Goal: Find specific page/section: Find specific page/section

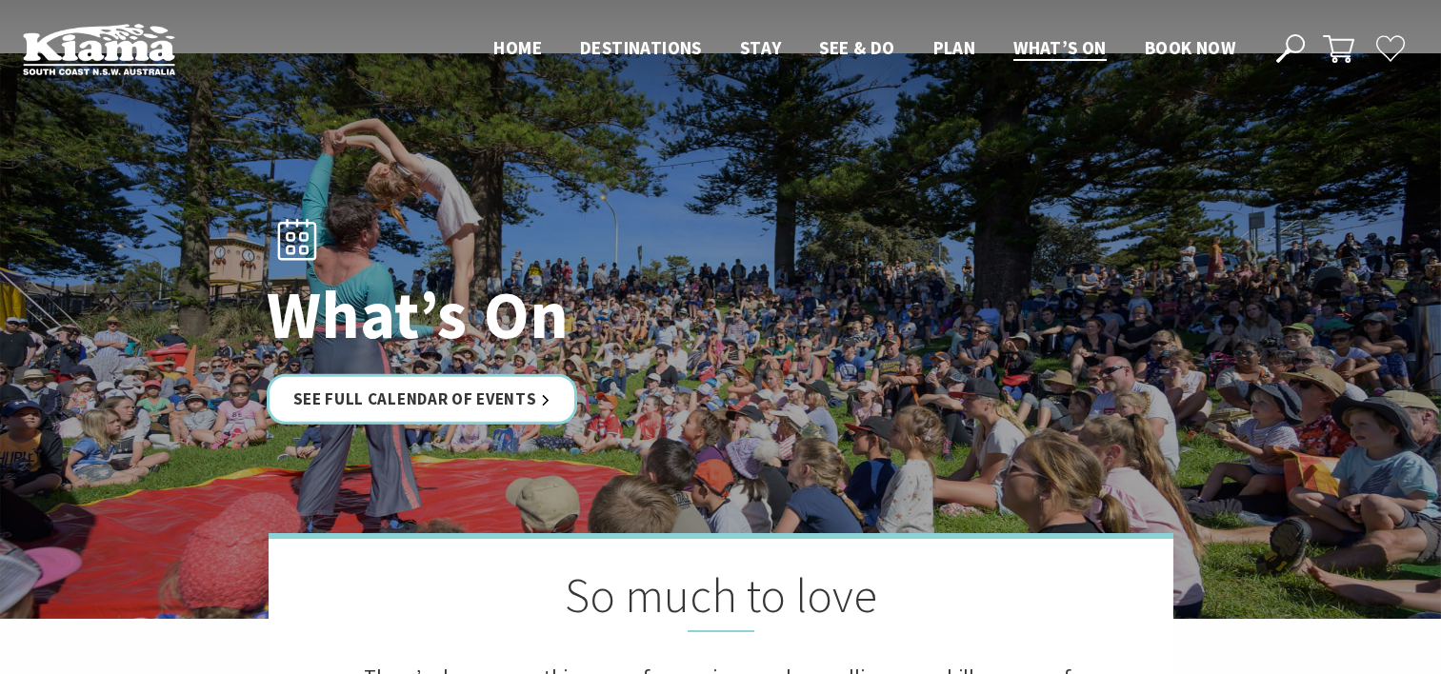
scroll to position [107, 0]
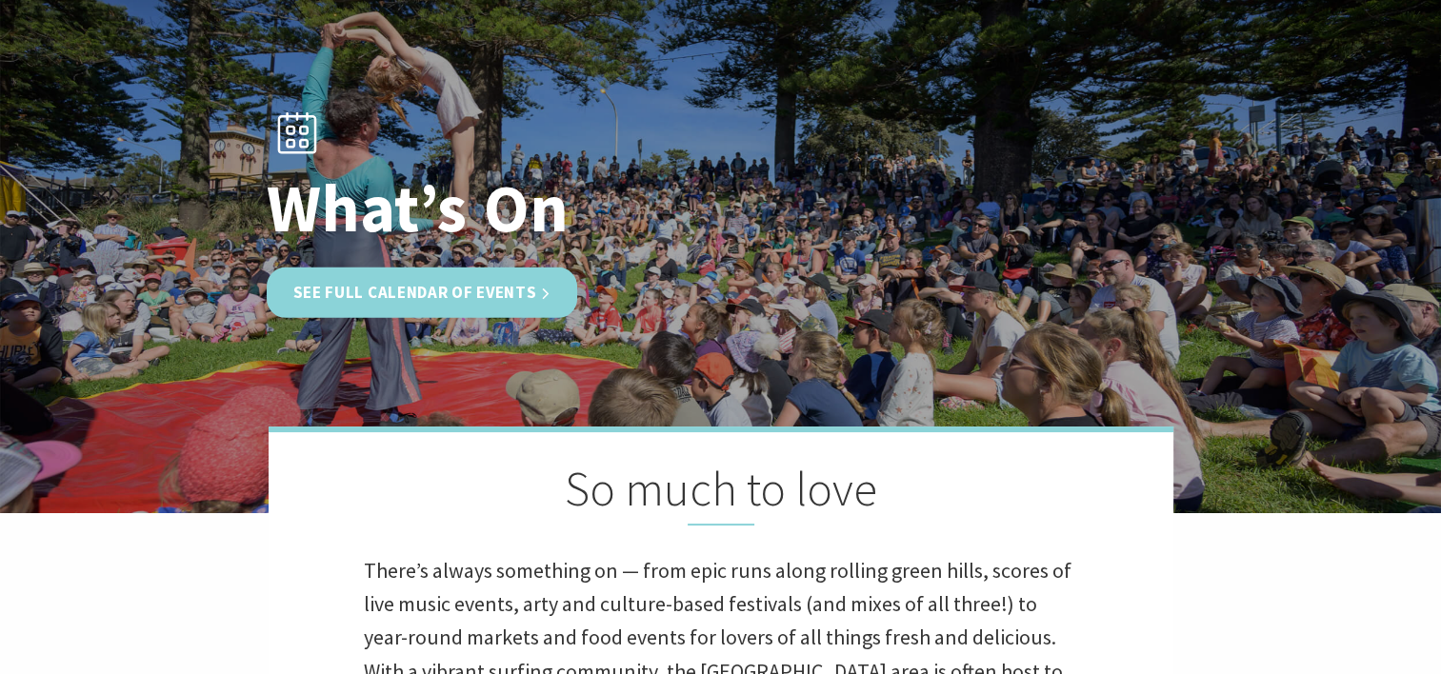
click at [406, 293] on link "See Full Calendar of Events" at bounding box center [422, 293] width 311 height 50
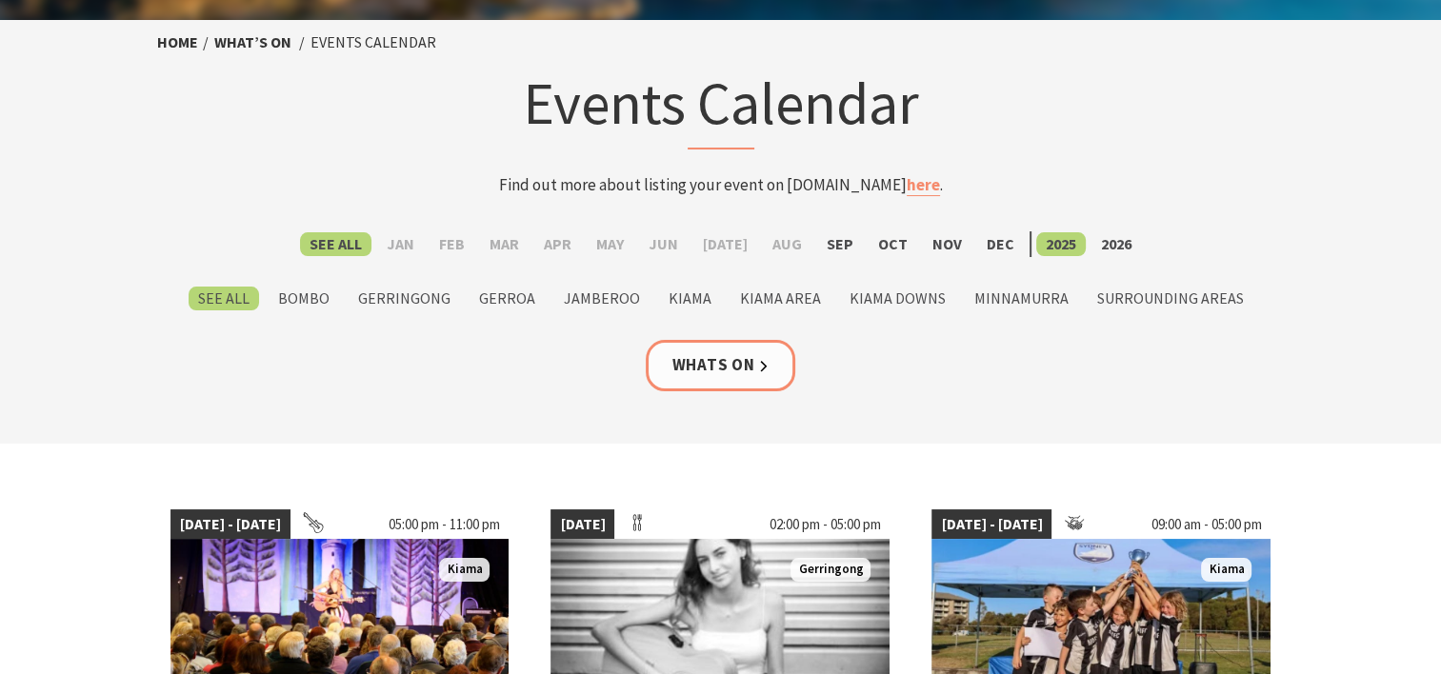
scroll to position [217, 0]
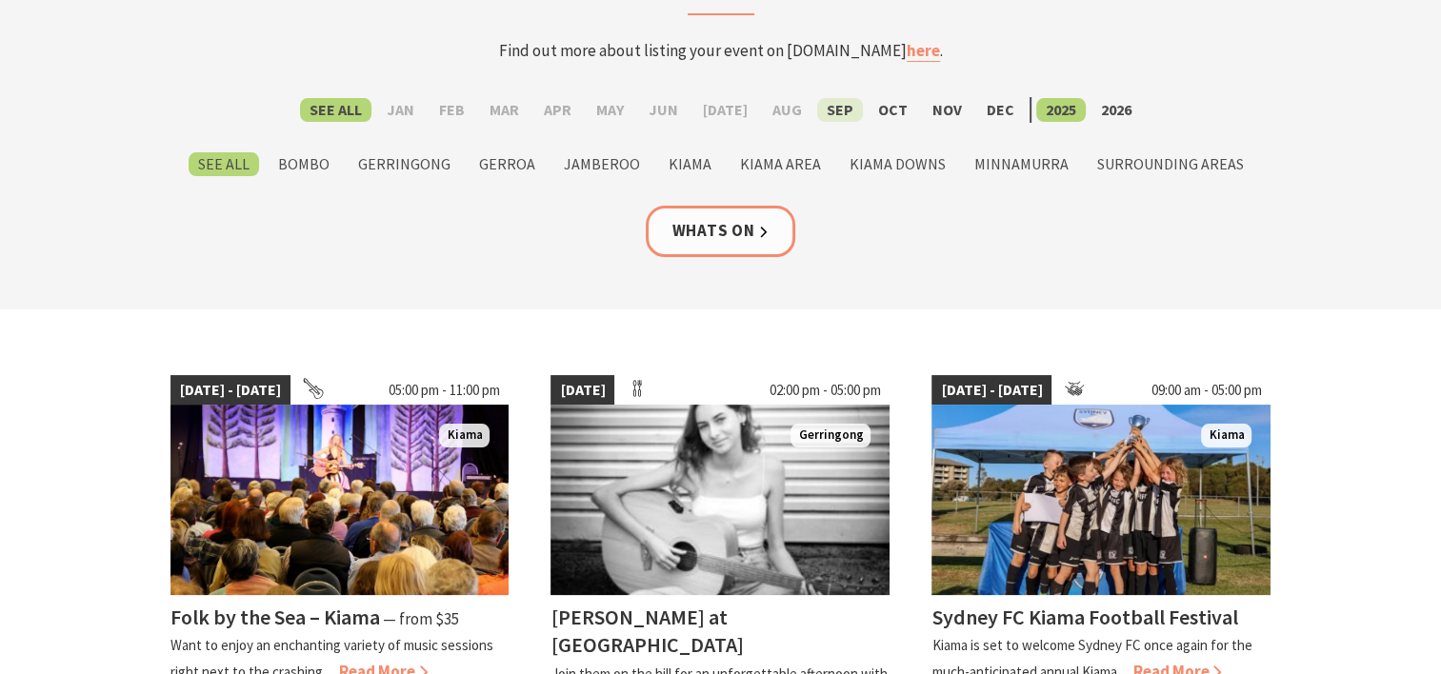
click at [832, 115] on label "Sep" at bounding box center [840, 110] width 46 height 24
click at [0, 0] on input "Sep" at bounding box center [0, 0] width 0 height 0
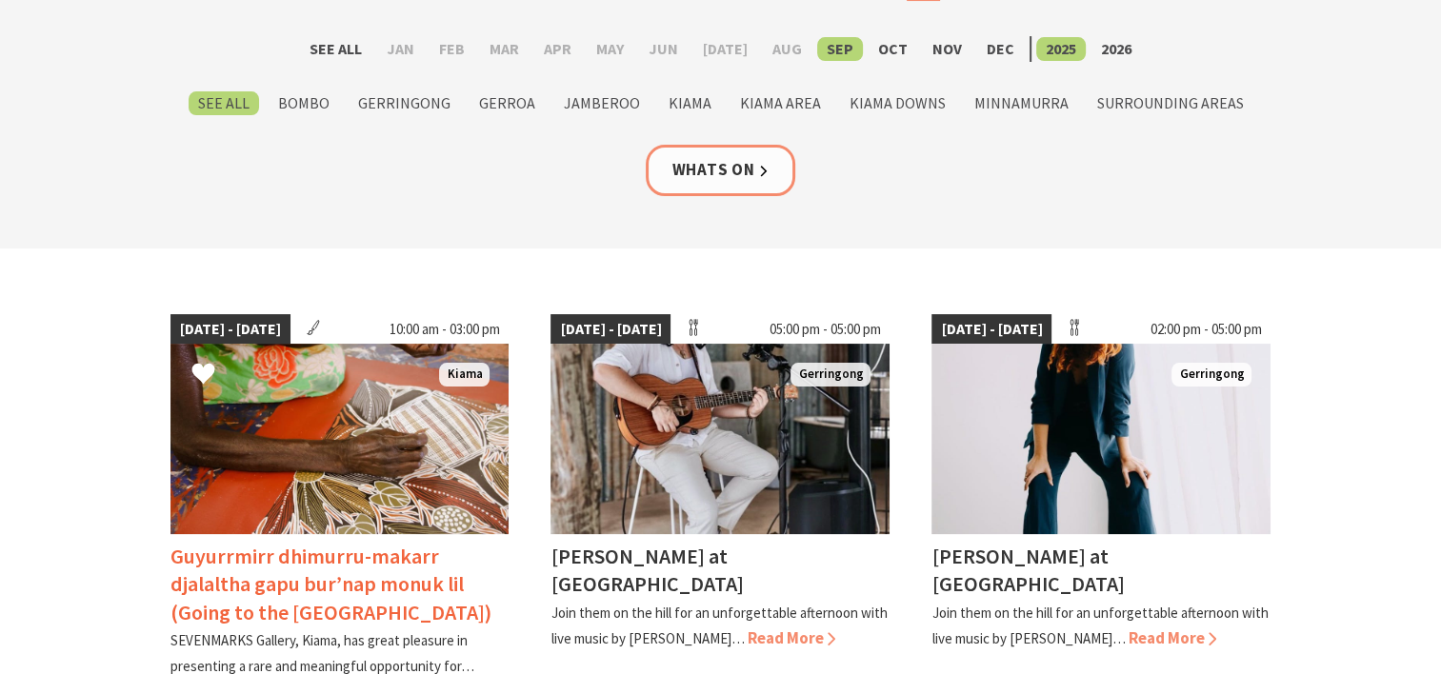
scroll to position [277, 0]
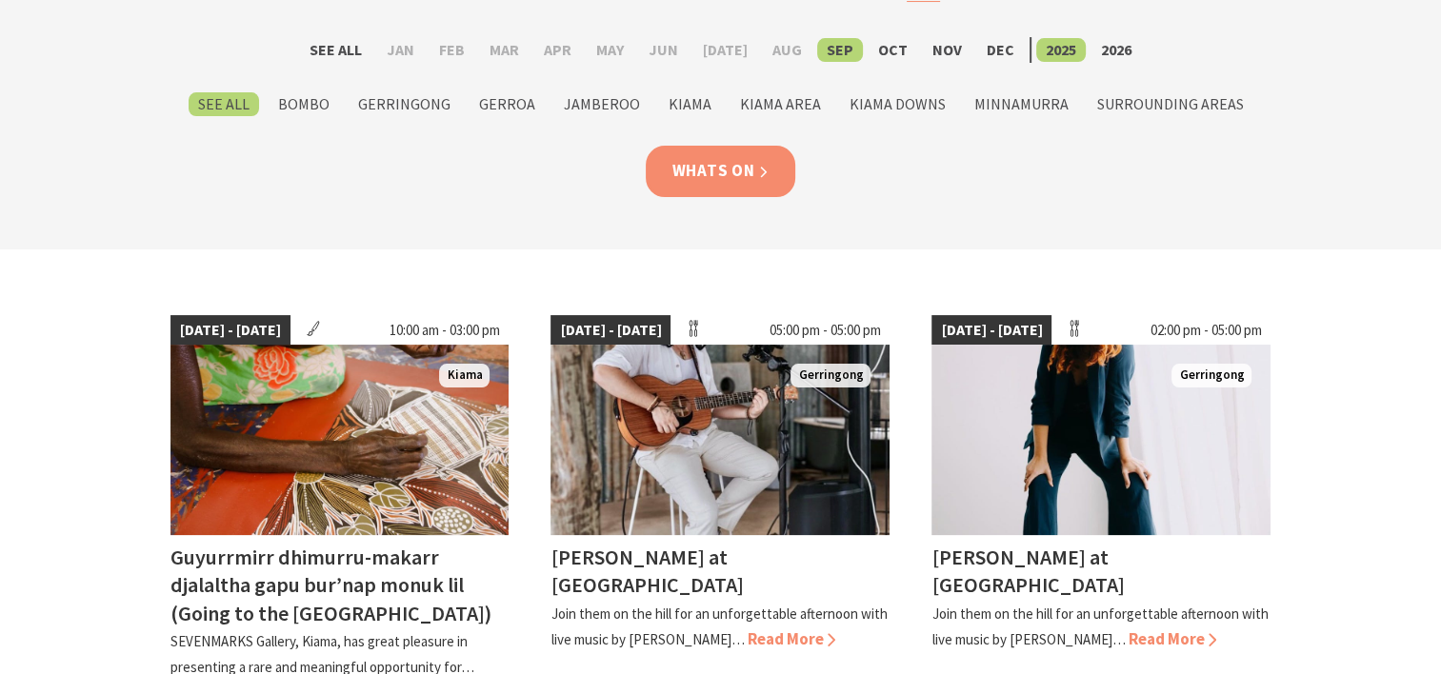
click at [773, 180] on link "Whats On" at bounding box center [721, 171] width 150 height 50
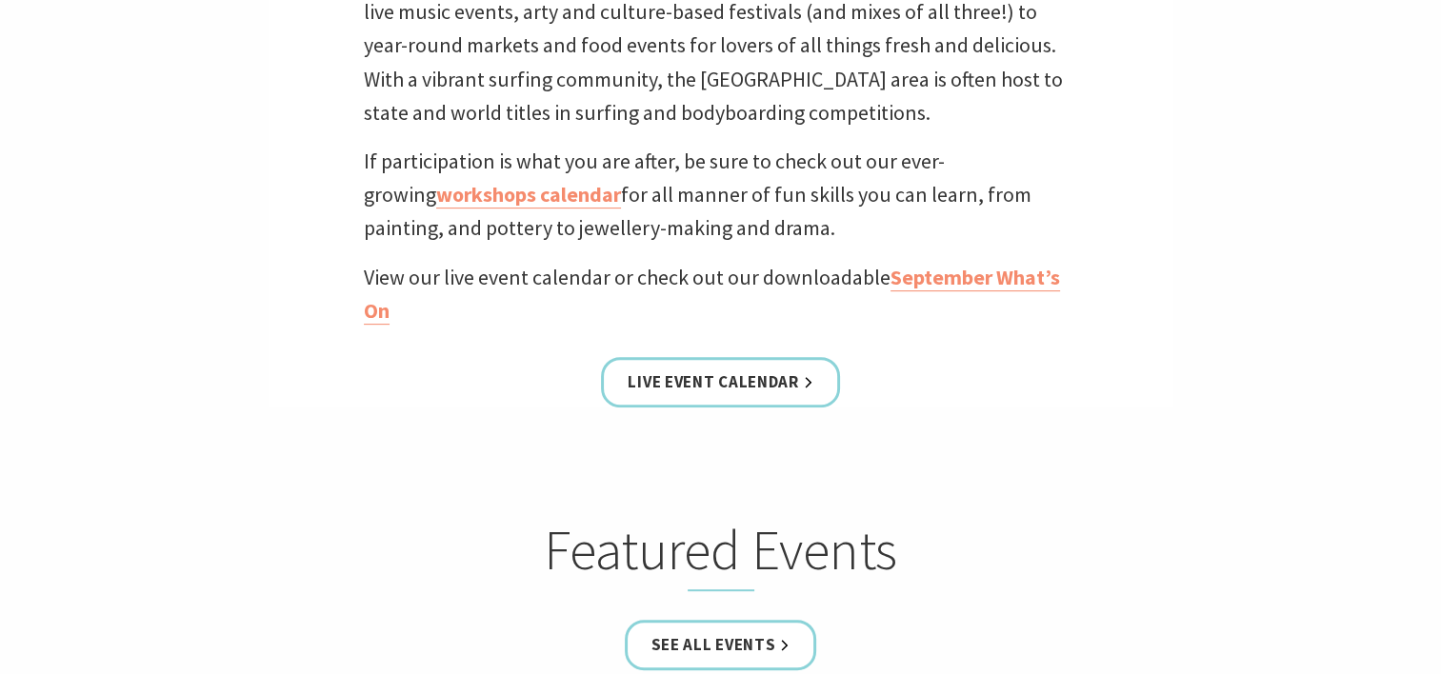
scroll to position [714, 0]
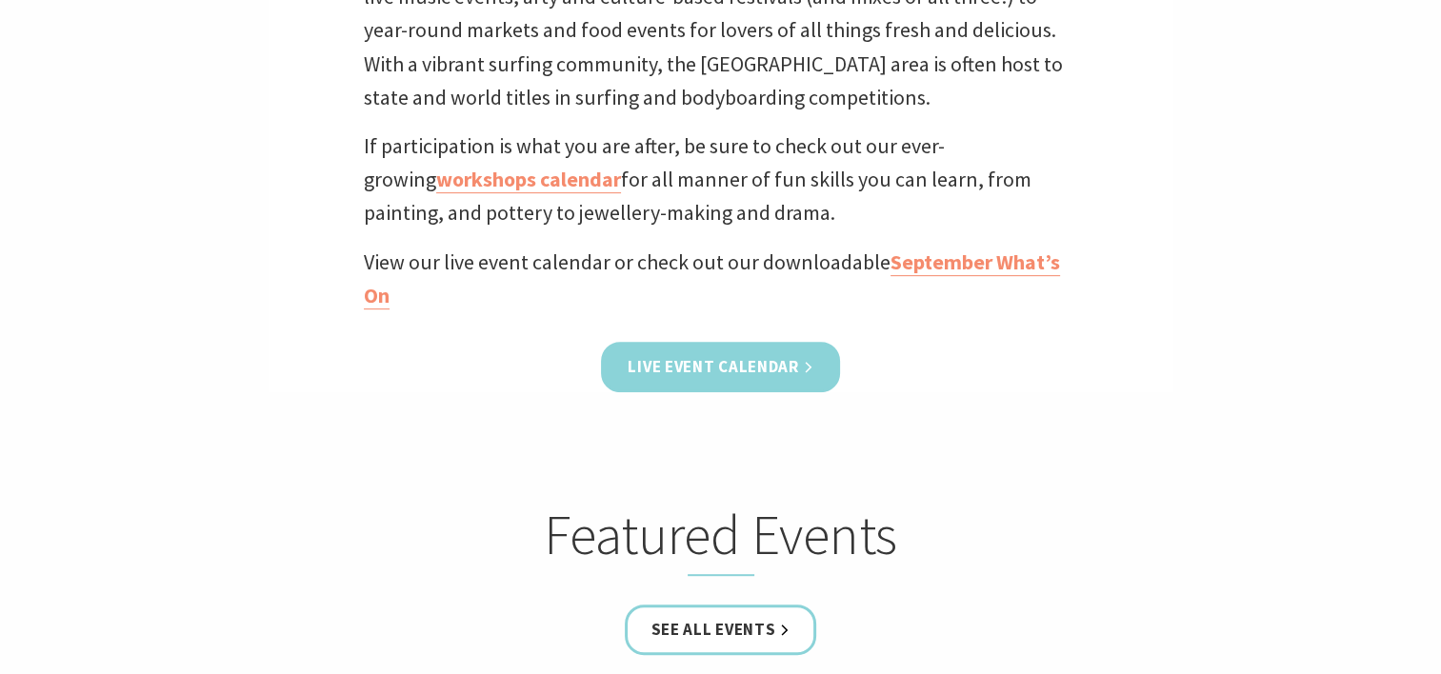
click at [776, 377] on link "Live Event Calendar" at bounding box center [720, 367] width 238 height 50
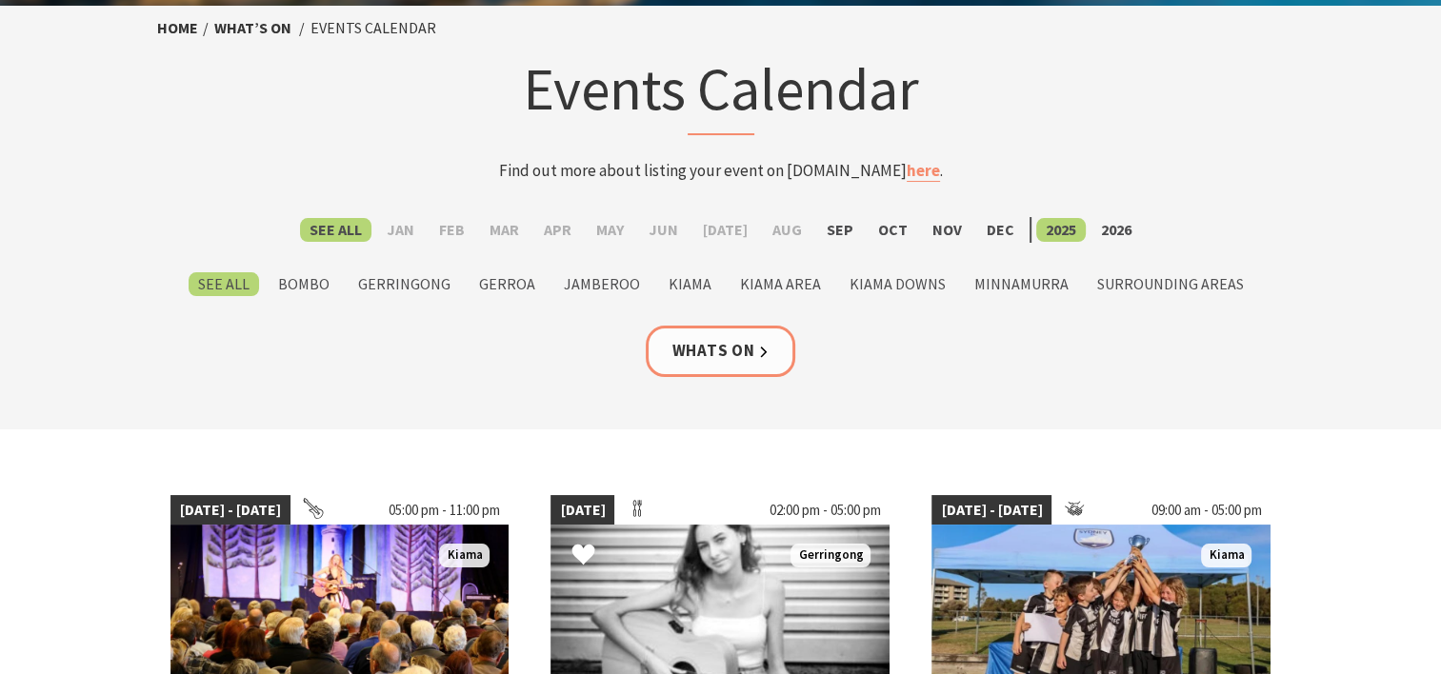
scroll to position [95, 0]
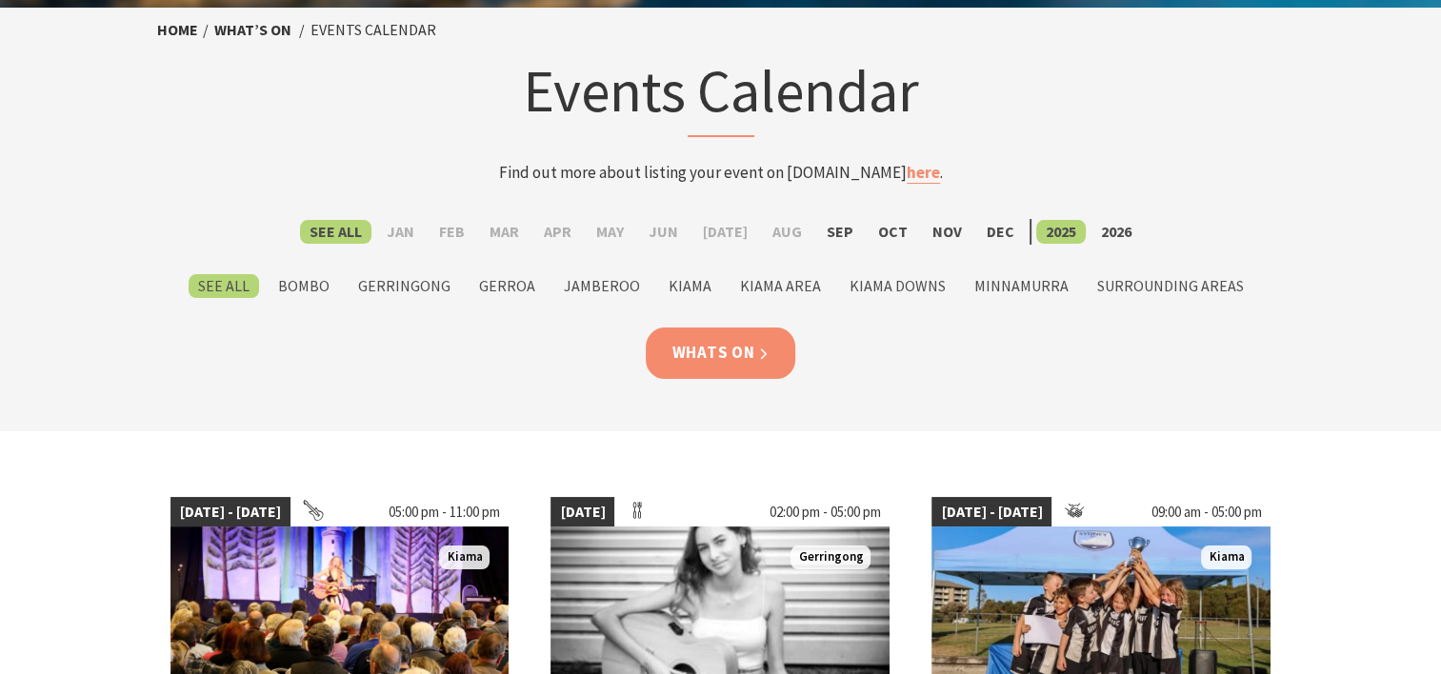
click at [732, 339] on link "Whats On" at bounding box center [721, 353] width 150 height 50
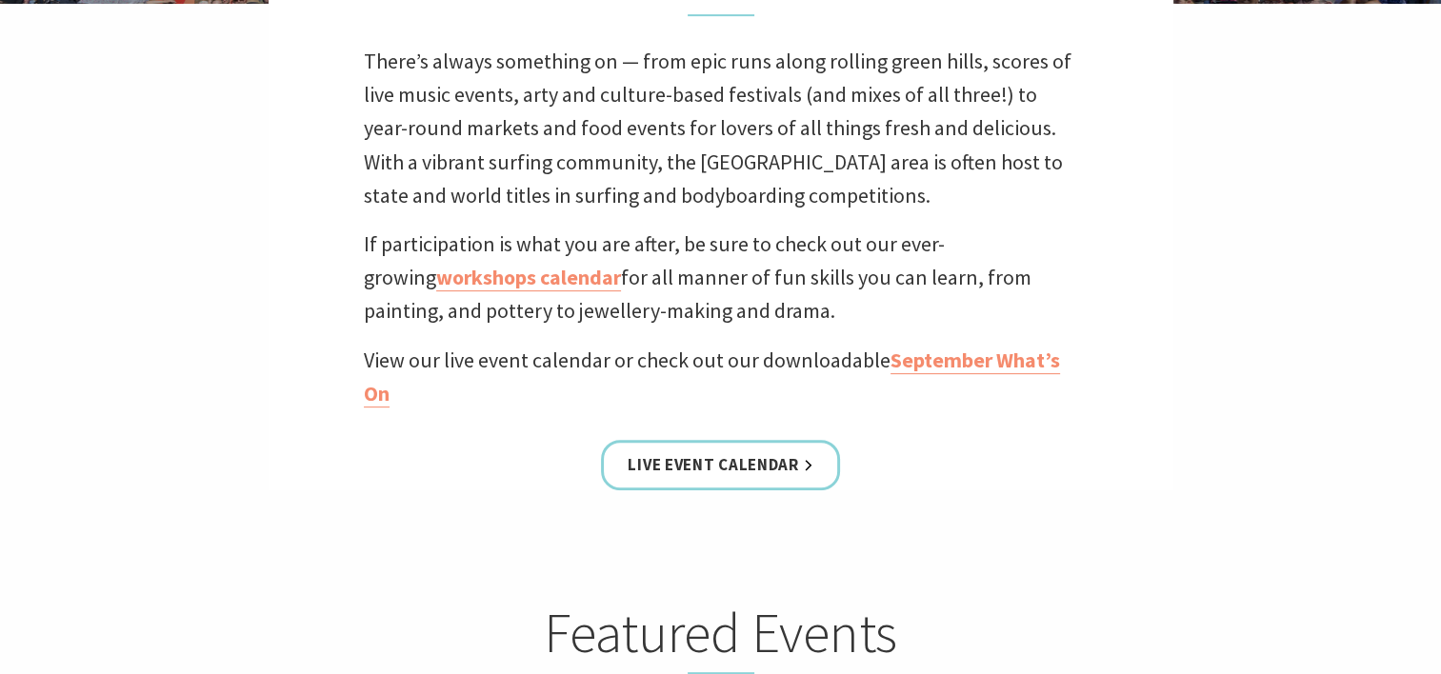
scroll to position [617, 0]
click at [984, 354] on link "September What’s On" at bounding box center [712, 376] width 696 height 61
